Goal: Task Accomplishment & Management: Manage account settings

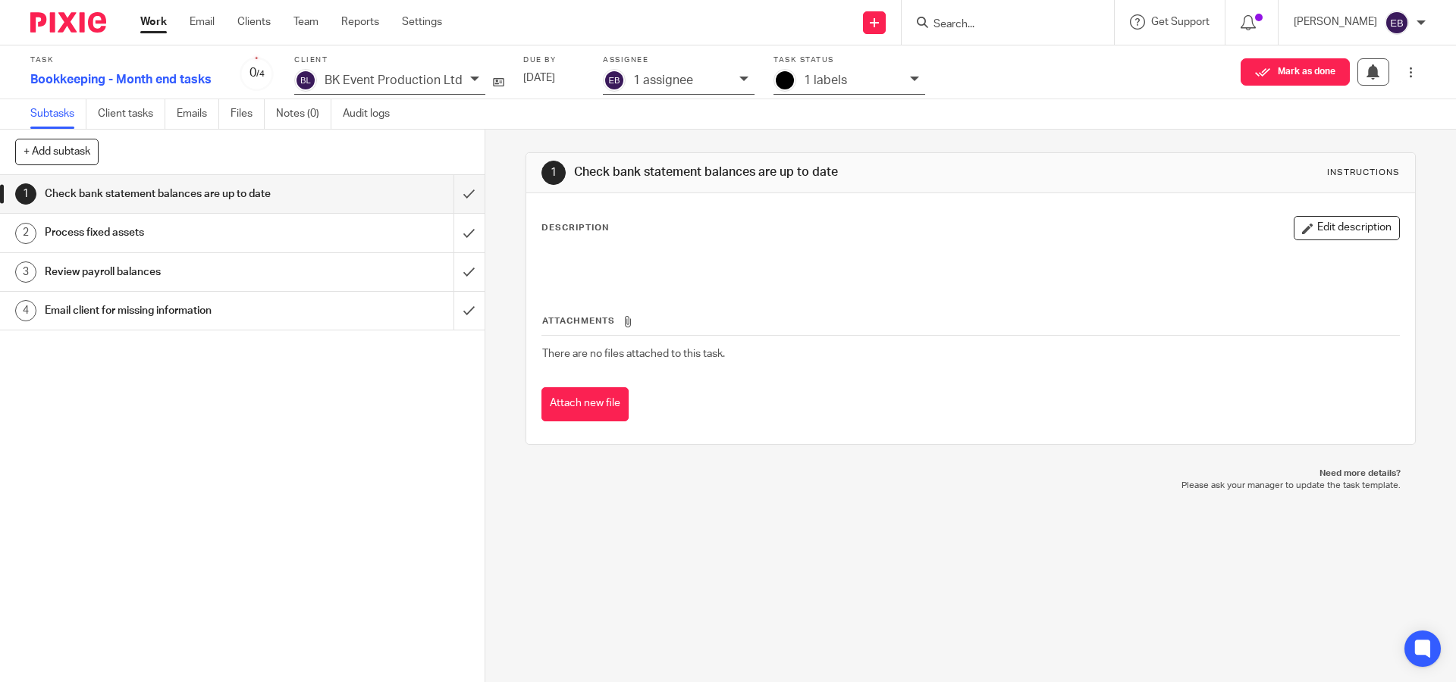
click at [886, 563] on div "1 Check bank statement balances are up to date Instructions Description Edit de…" at bounding box center [970, 406] width 970 height 553
click at [1197, 582] on div "1 Check bank statement balances are up to date Instructions Description Edit de…" at bounding box center [970, 406] width 970 height 553
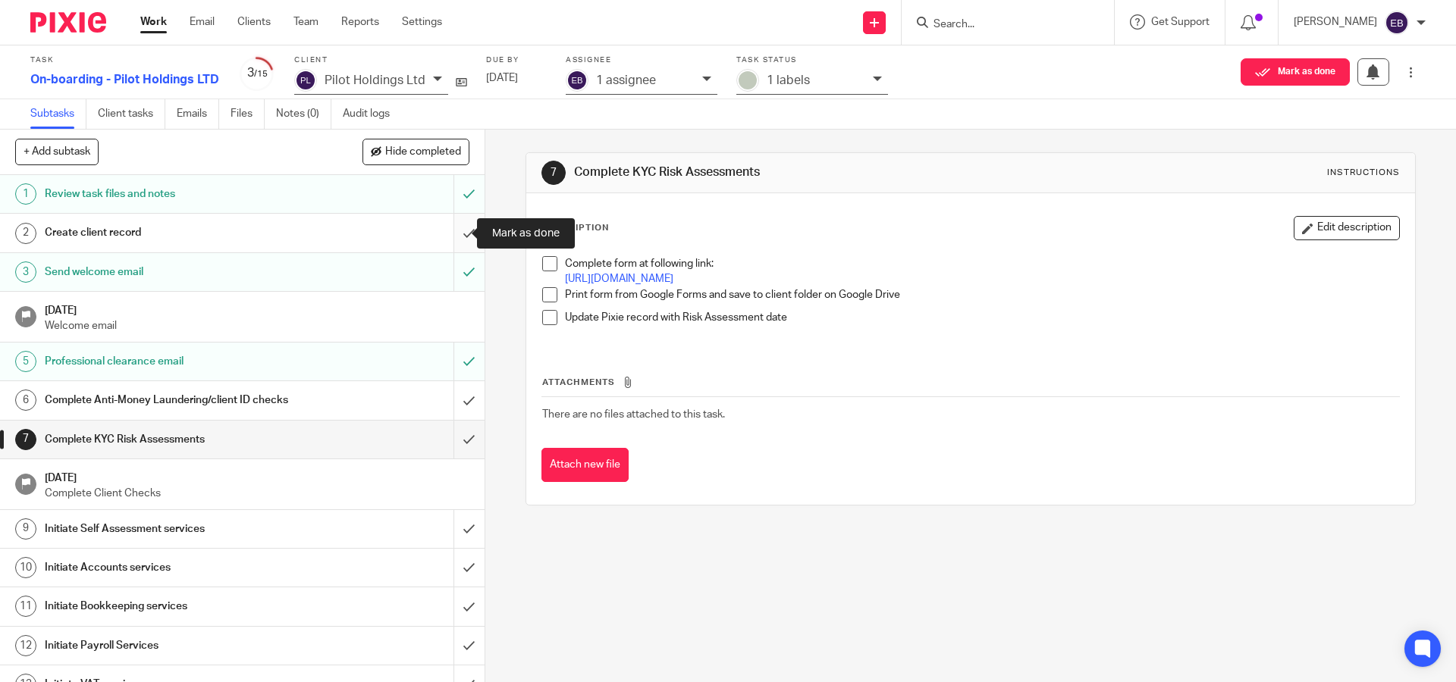
click at [443, 241] on input "submit" at bounding box center [242, 233] width 484 height 38
